Goal: Task Accomplishment & Management: Use online tool/utility

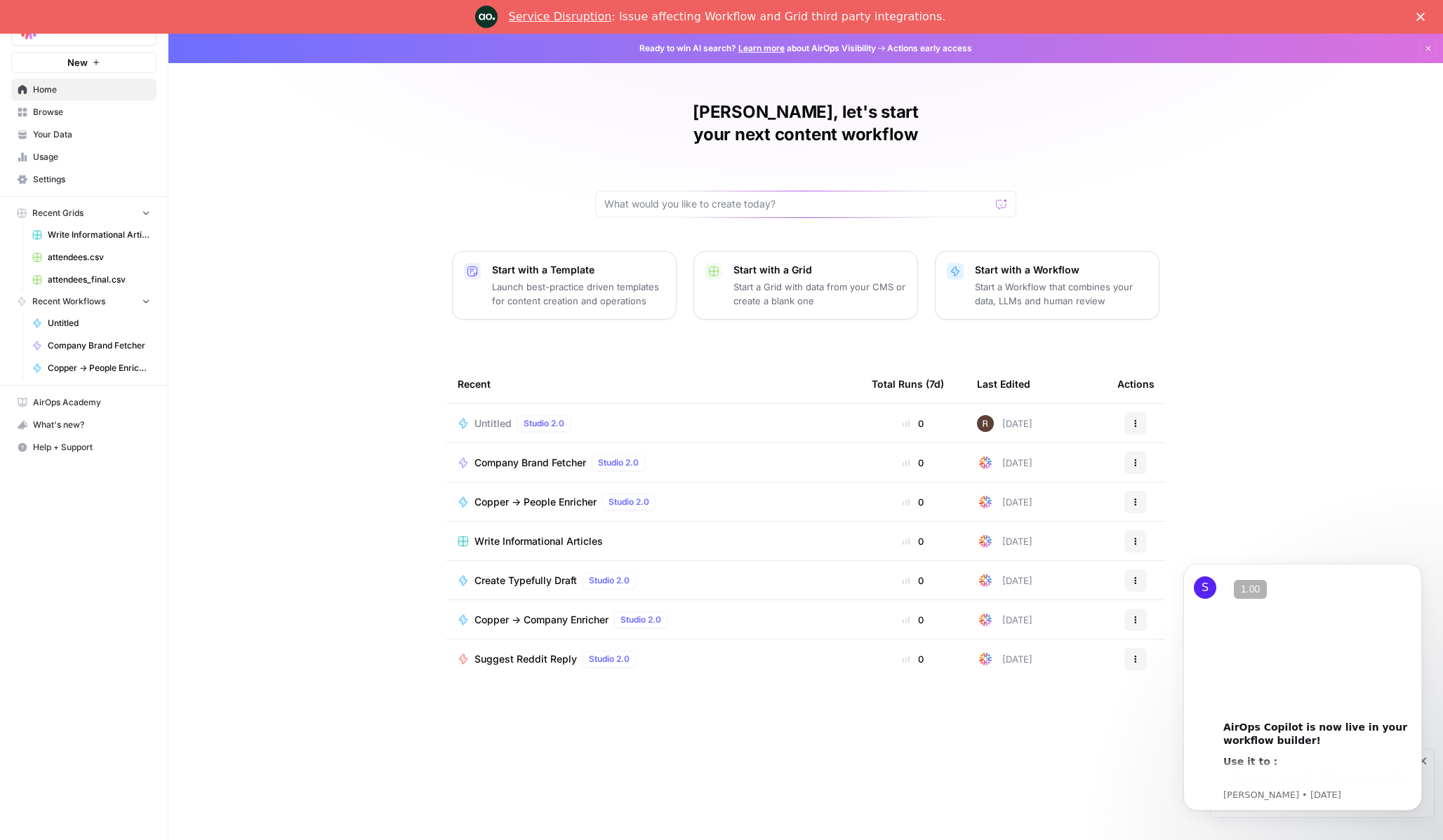
click at [1363, 248] on div "Ricardo, let's start your next content workflow Start with a Template Launch be…" at bounding box center [805, 437] width 1275 height 807
